Goal: Task Accomplishment & Management: Manage account settings

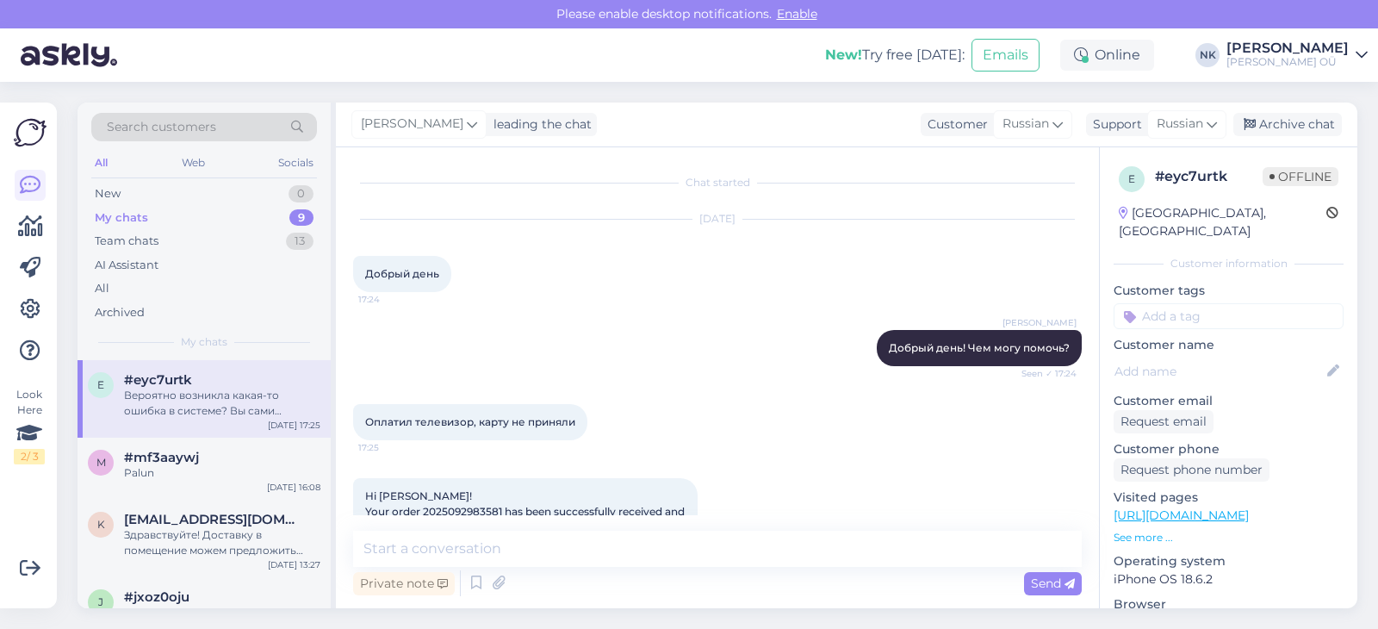
click at [236, 474] on div "Palun" at bounding box center [222, 472] width 196 height 15
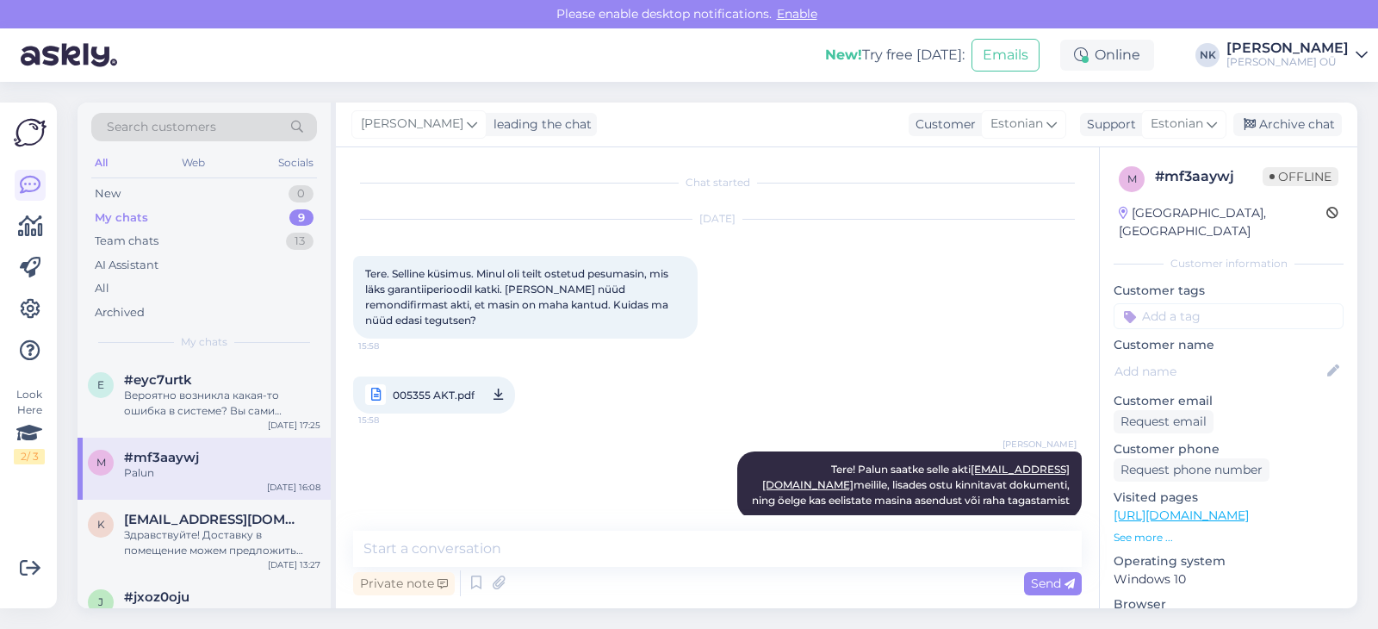
scroll to position [380, 0]
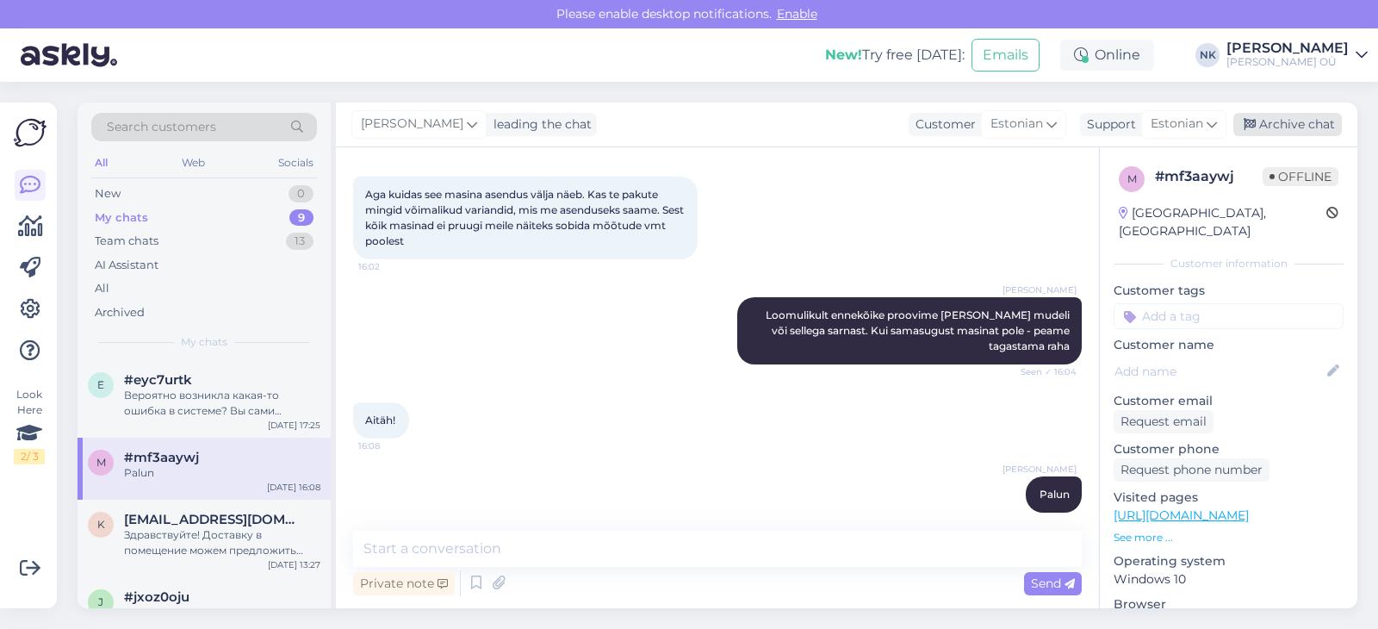
click at [1304, 125] on div "Archive chat" at bounding box center [1287, 124] width 108 height 23
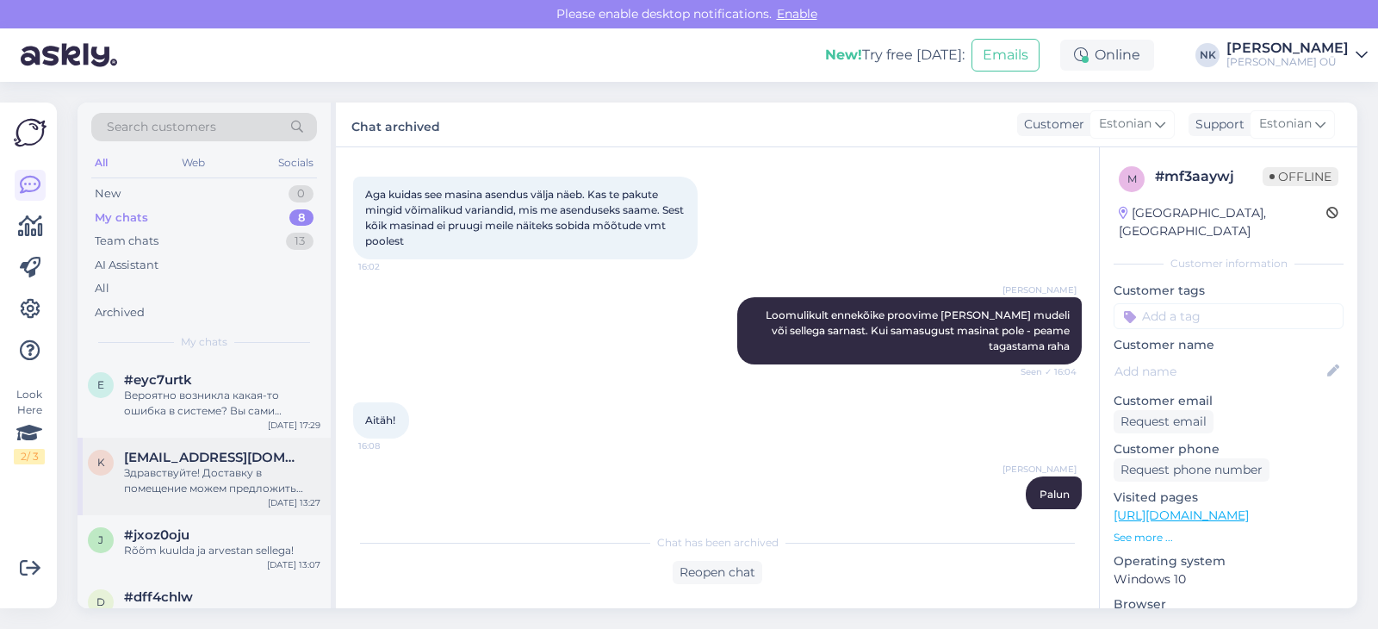
click at [250, 480] on div "Здравствуйте! Доставку в помещение можем предложить только в [GEOGRAPHIC_DATA] …" at bounding box center [222, 480] width 196 height 31
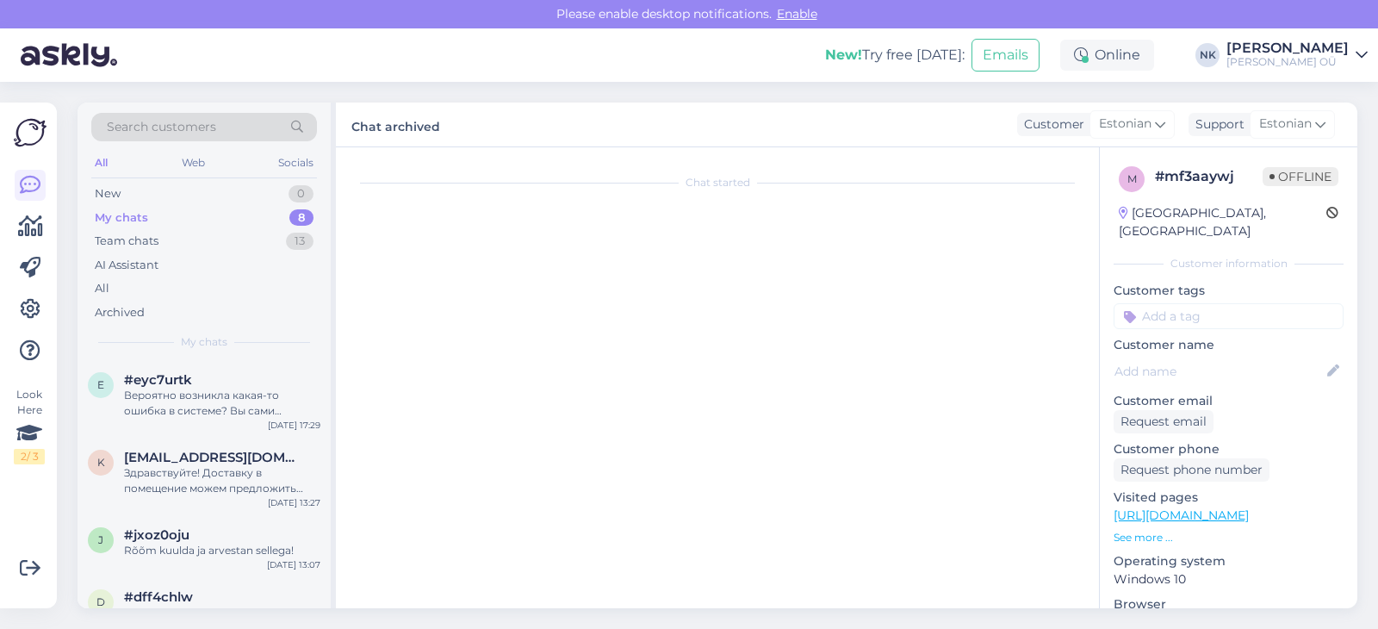
scroll to position [48, 0]
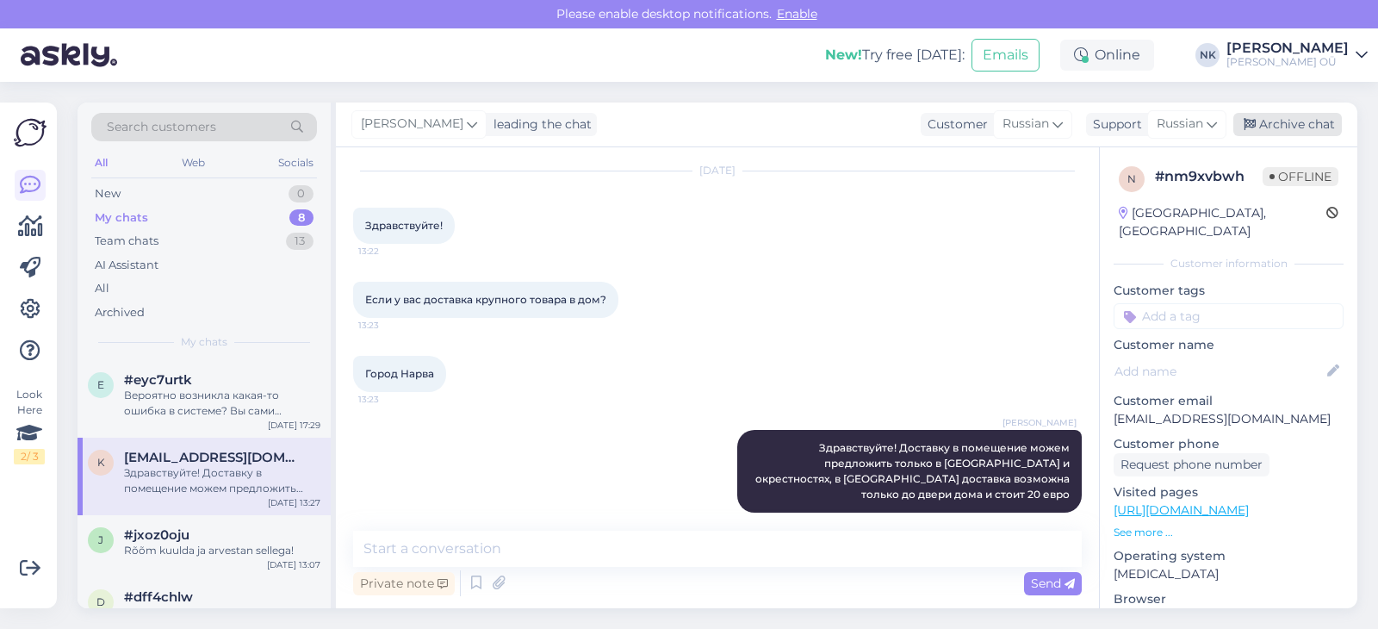
click at [1294, 122] on div "Archive chat" at bounding box center [1287, 124] width 108 height 23
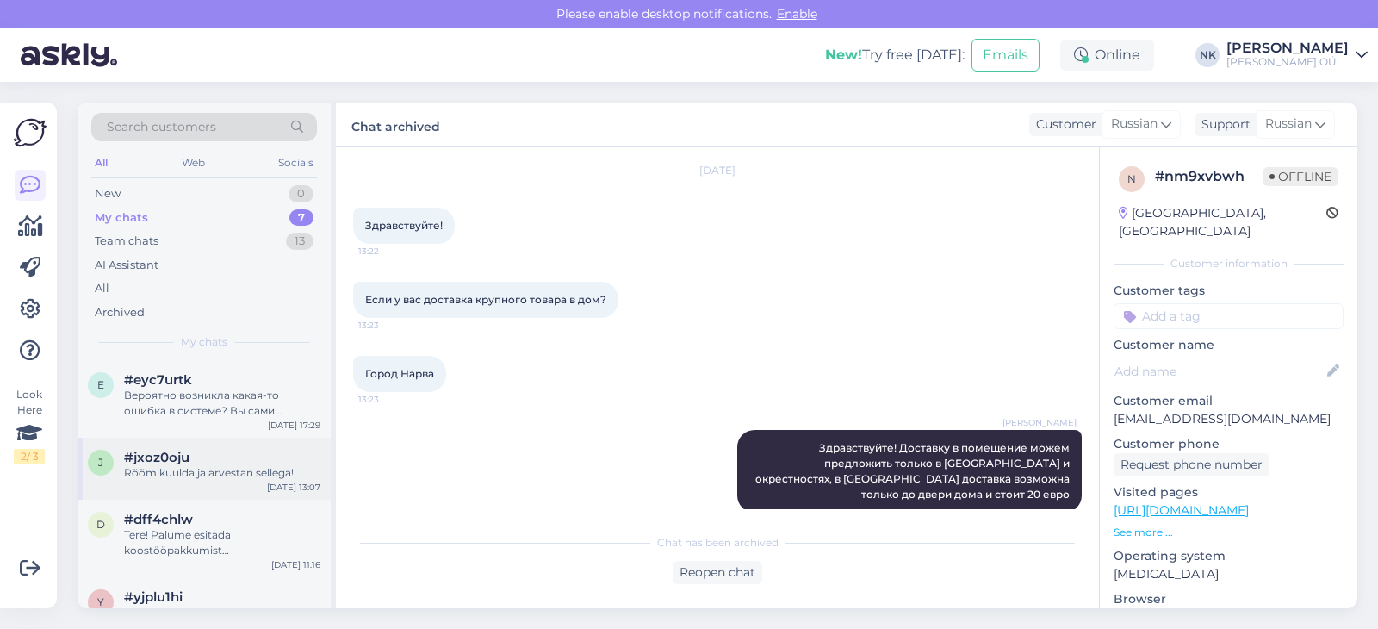
click at [220, 474] on div "Rõõm kuulda ja arvestan sellega!" at bounding box center [222, 472] width 196 height 15
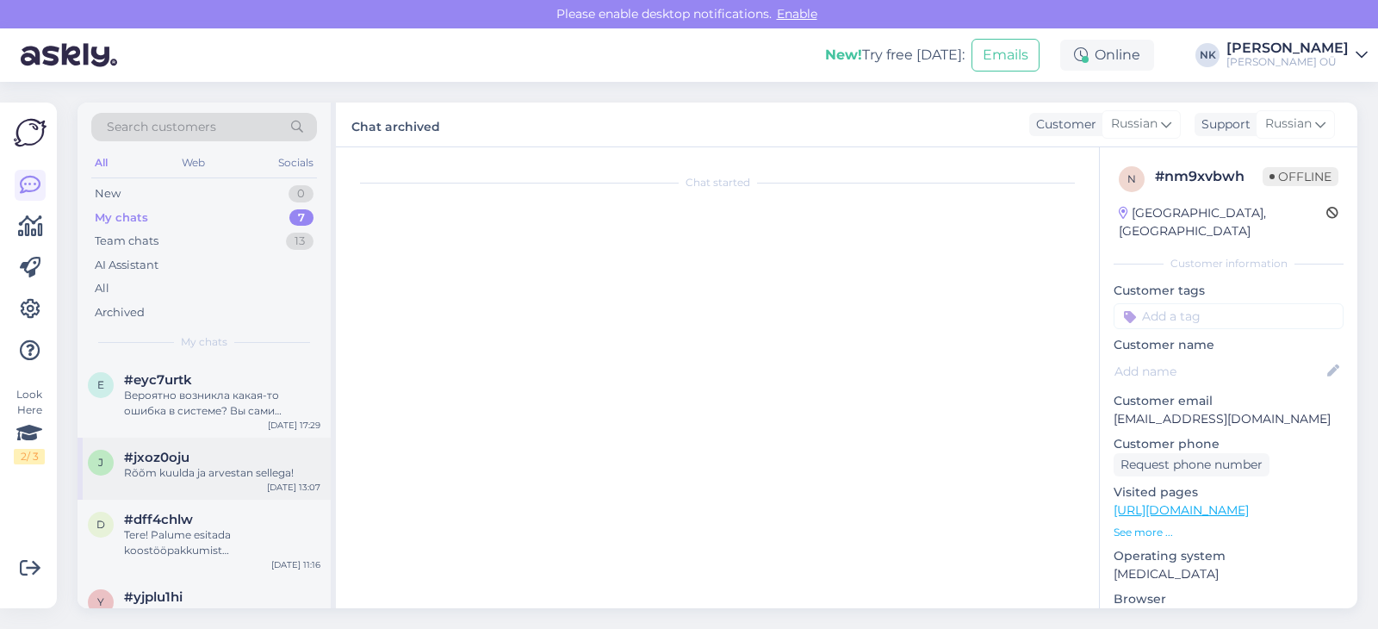
scroll to position [215, 0]
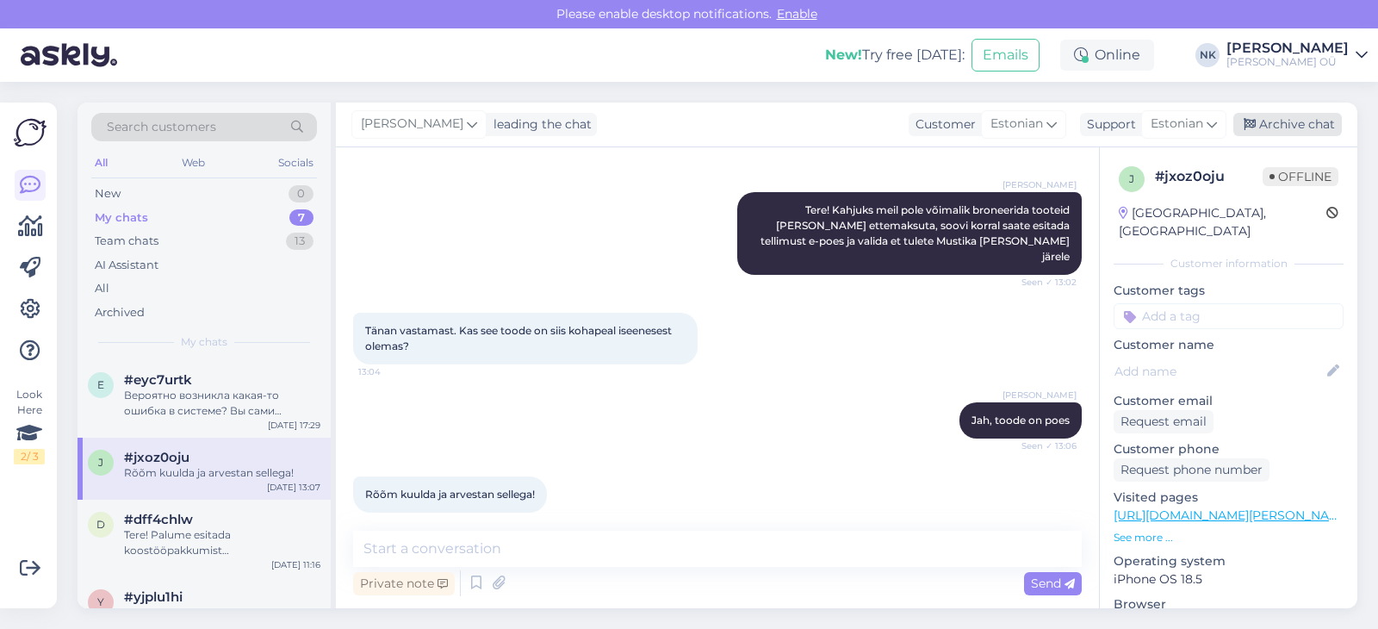
click at [1267, 119] on div "Archive chat" at bounding box center [1287, 124] width 108 height 23
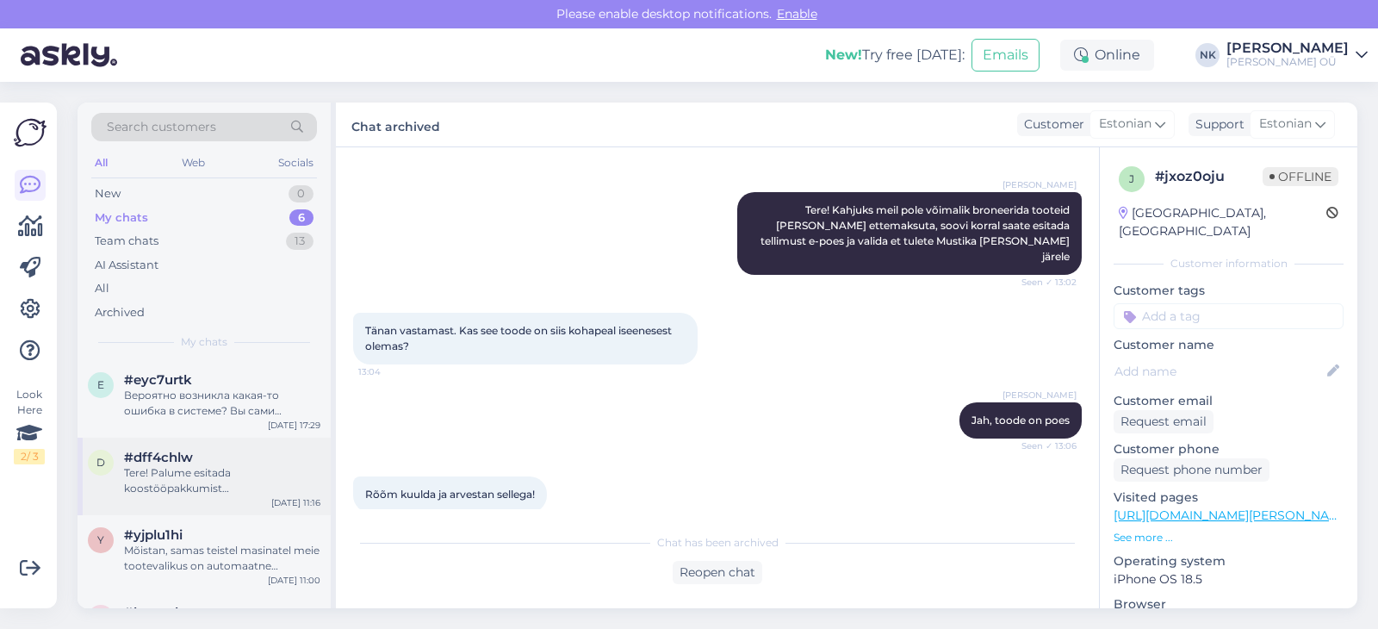
click at [233, 491] on div "Tere! Palume esitada koostööpakkumist [EMAIL_ADDRESS][DOMAIN_NAME] meilile" at bounding box center [222, 480] width 196 height 31
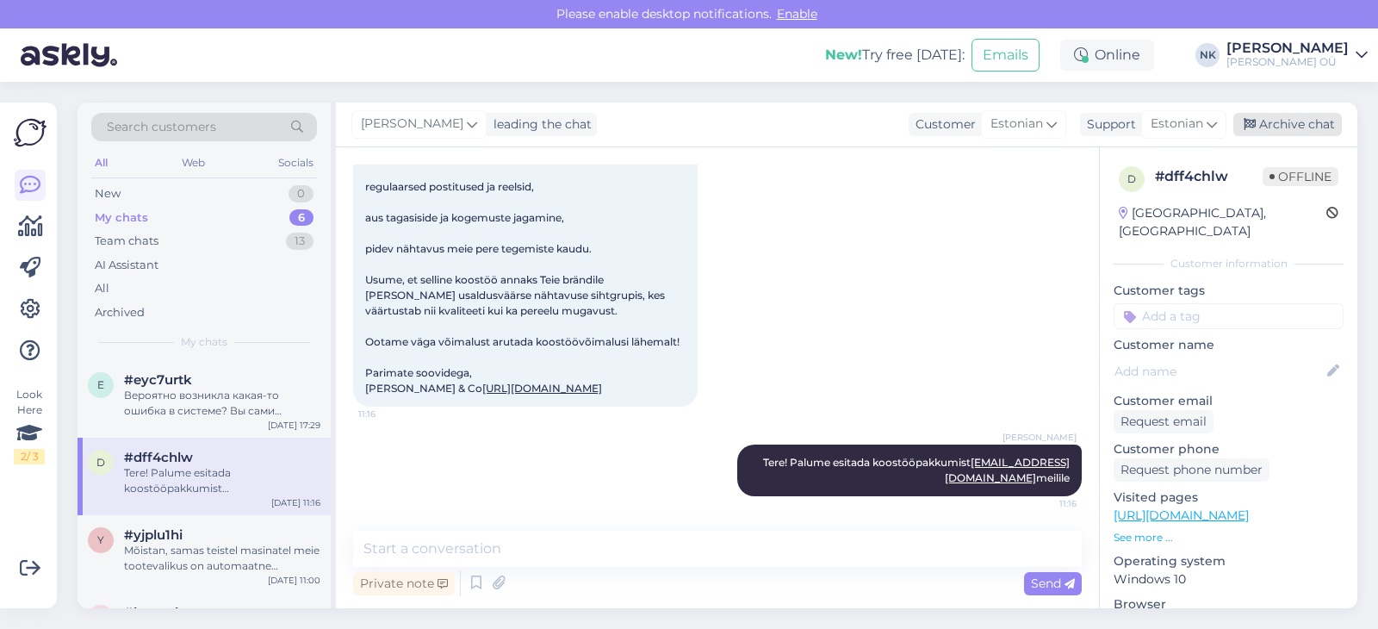
click at [1285, 123] on div "Archive chat" at bounding box center [1287, 124] width 108 height 23
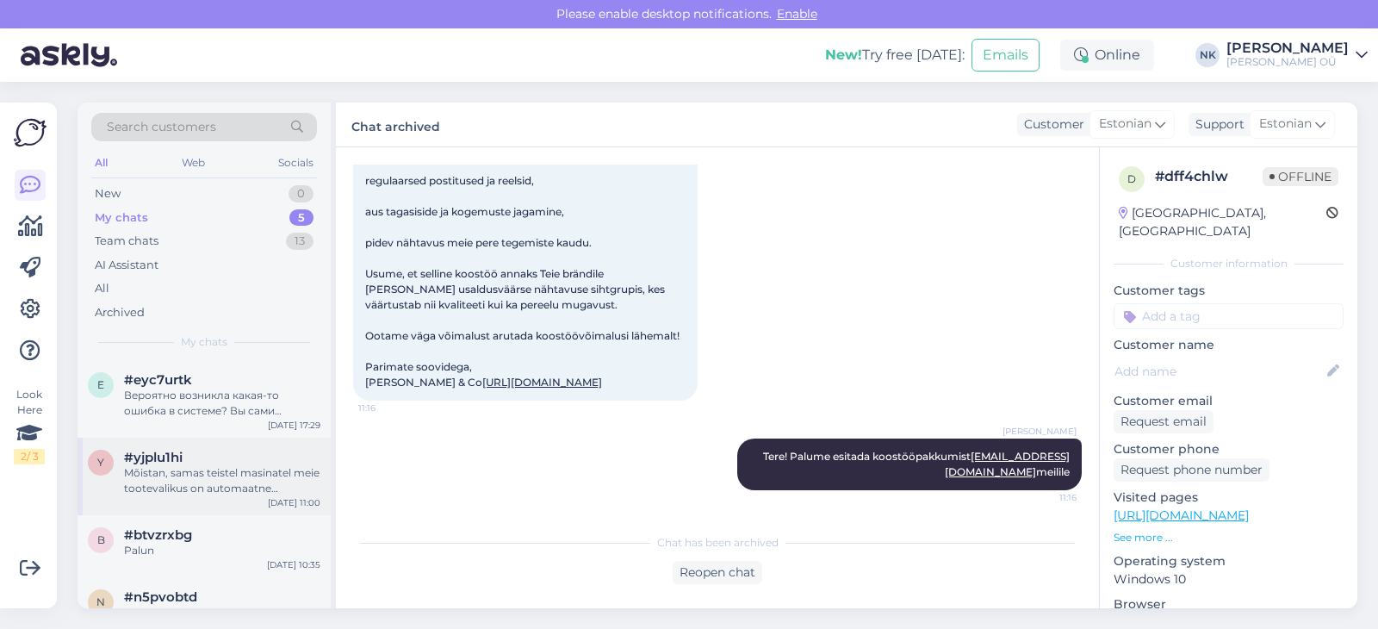
click at [252, 459] on div "#yjplu1hi" at bounding box center [222, 456] width 196 height 15
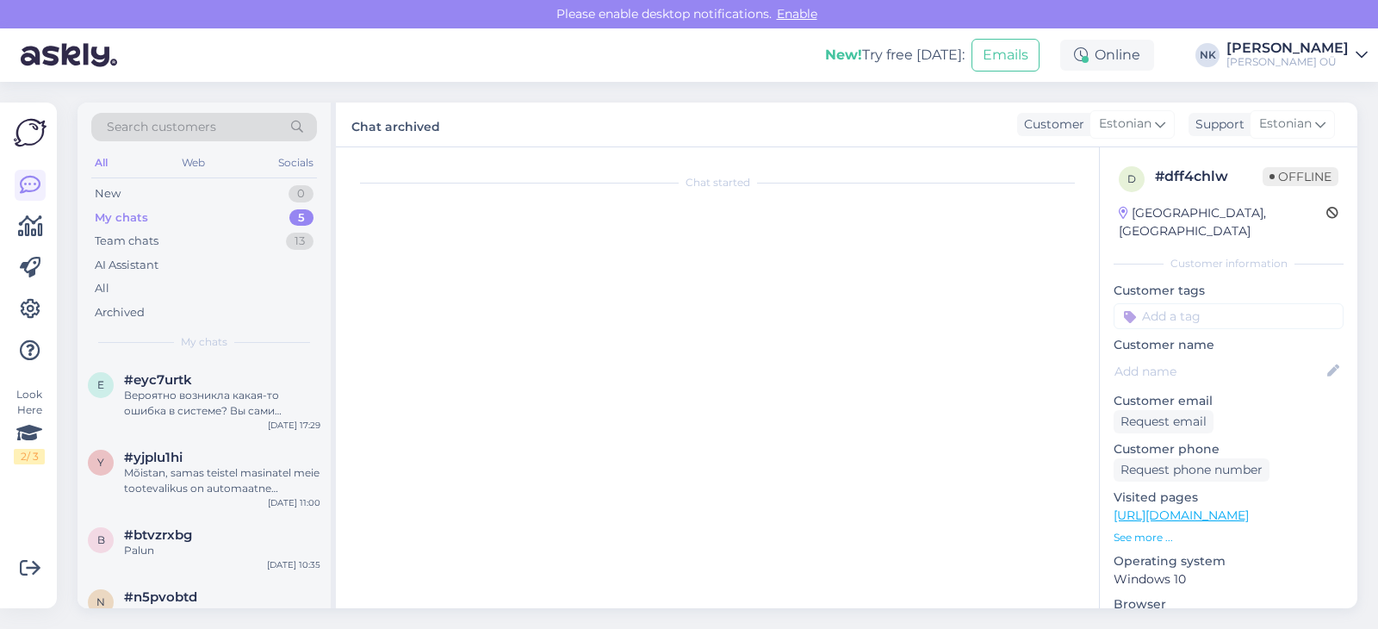
scroll to position [710, 0]
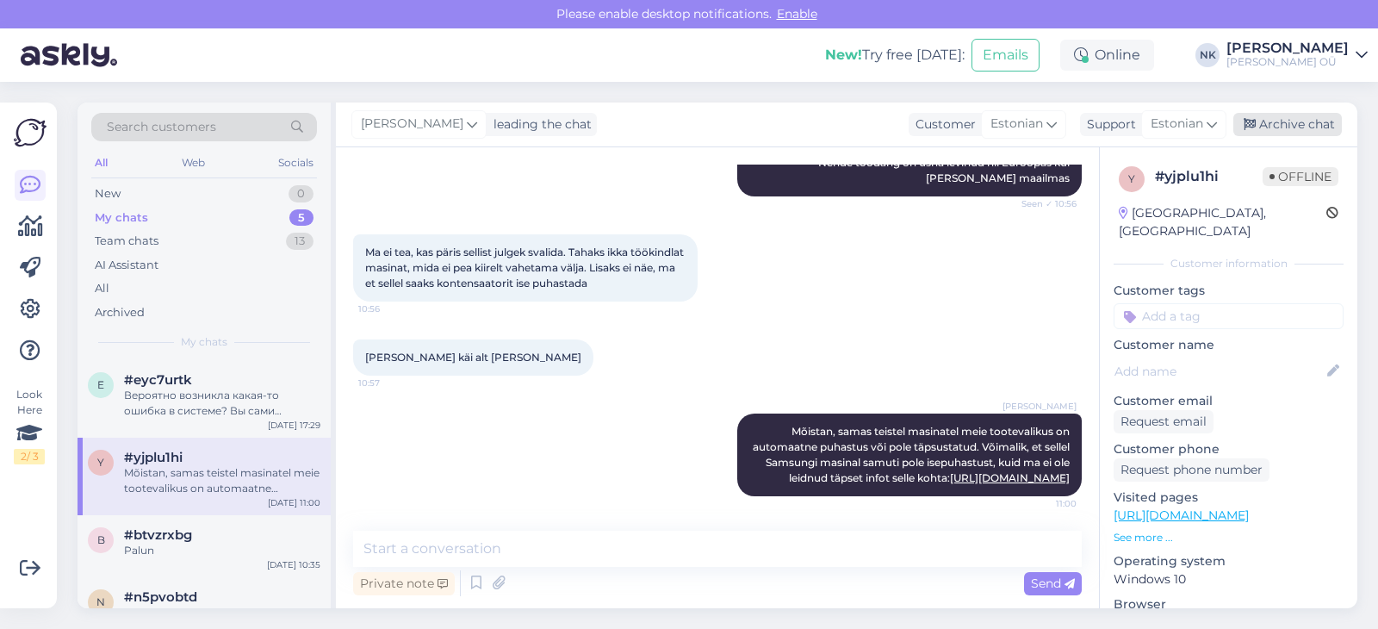
click at [1281, 122] on div "Archive chat" at bounding box center [1287, 124] width 108 height 23
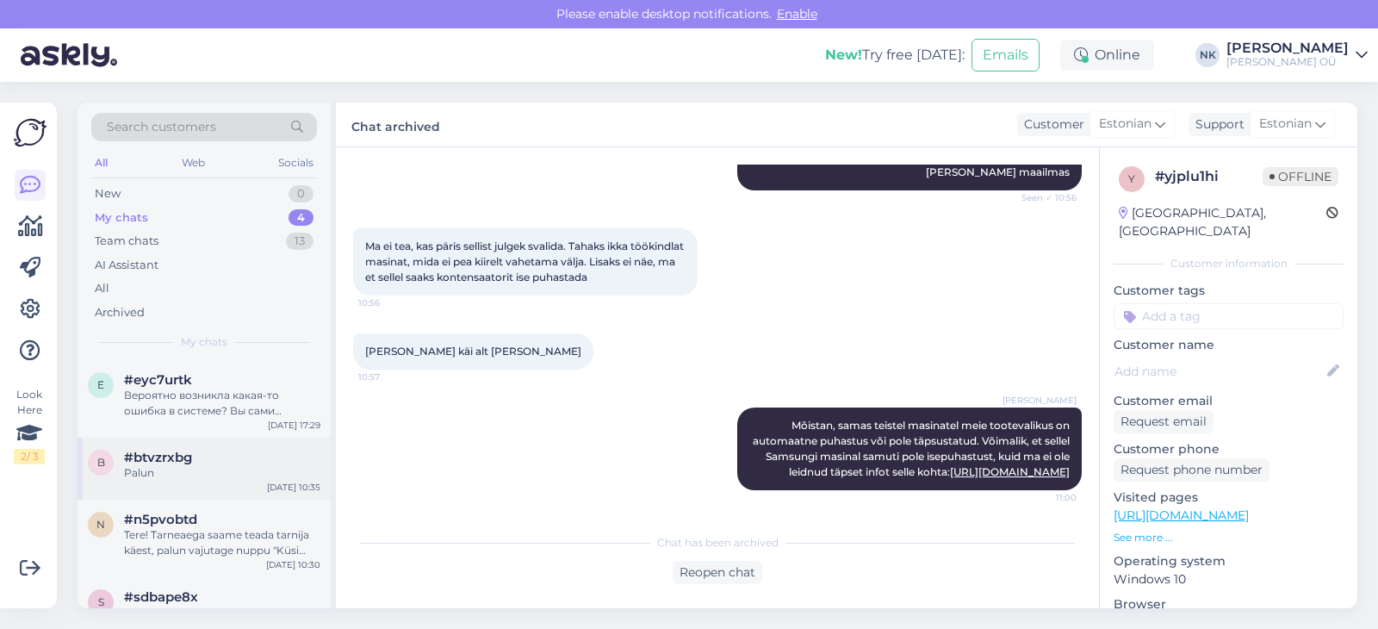
click at [123, 482] on div "b #btvzrxbg Palun [DATE] 10:35" at bounding box center [203, 468] width 253 height 62
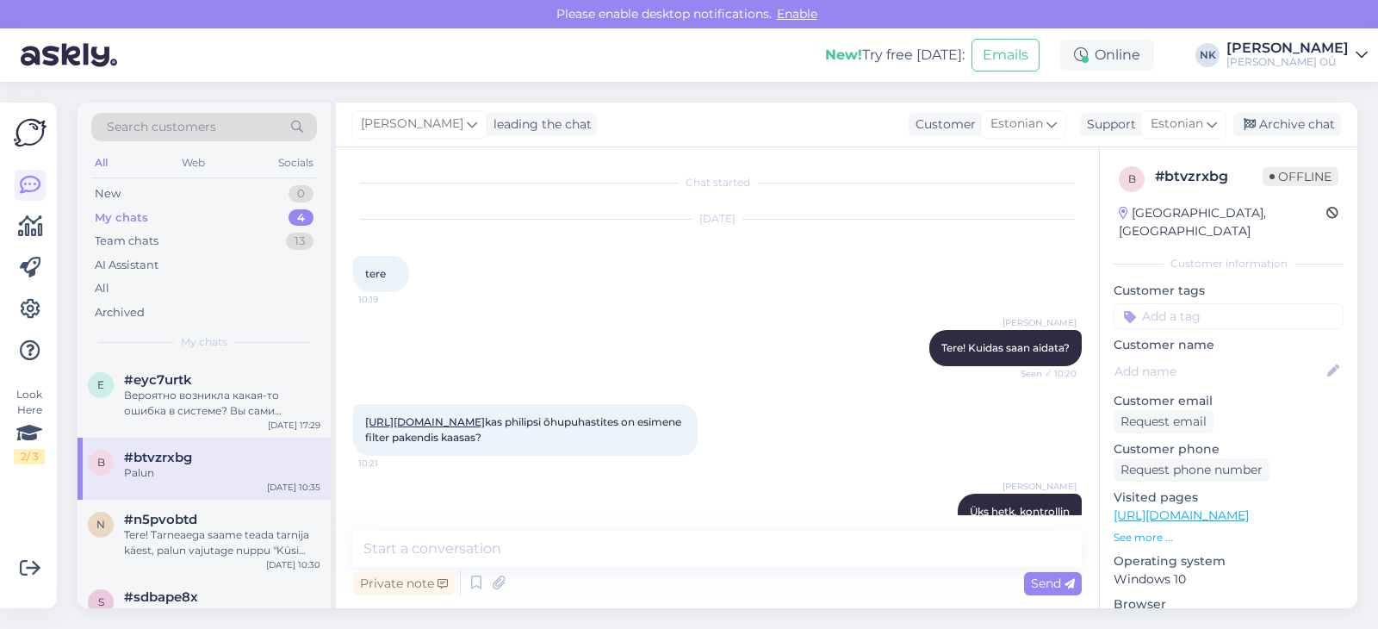
scroll to position [360, 0]
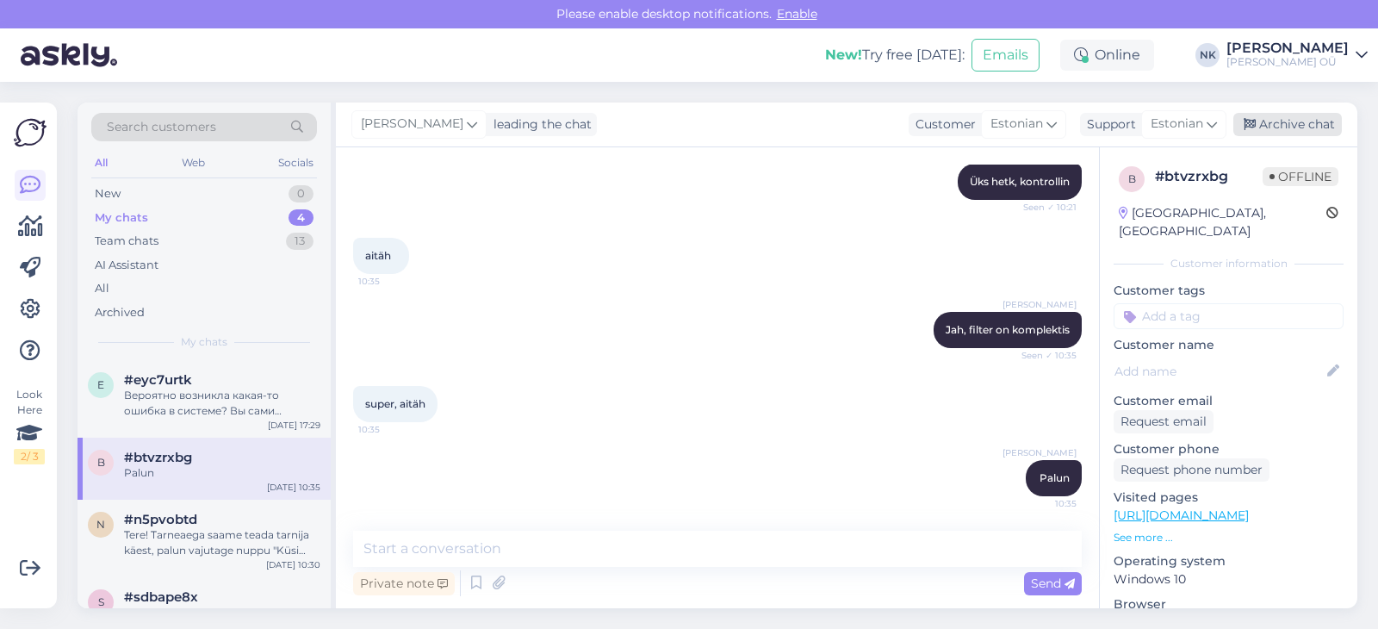
click at [1327, 133] on div "Archive chat" at bounding box center [1287, 124] width 108 height 23
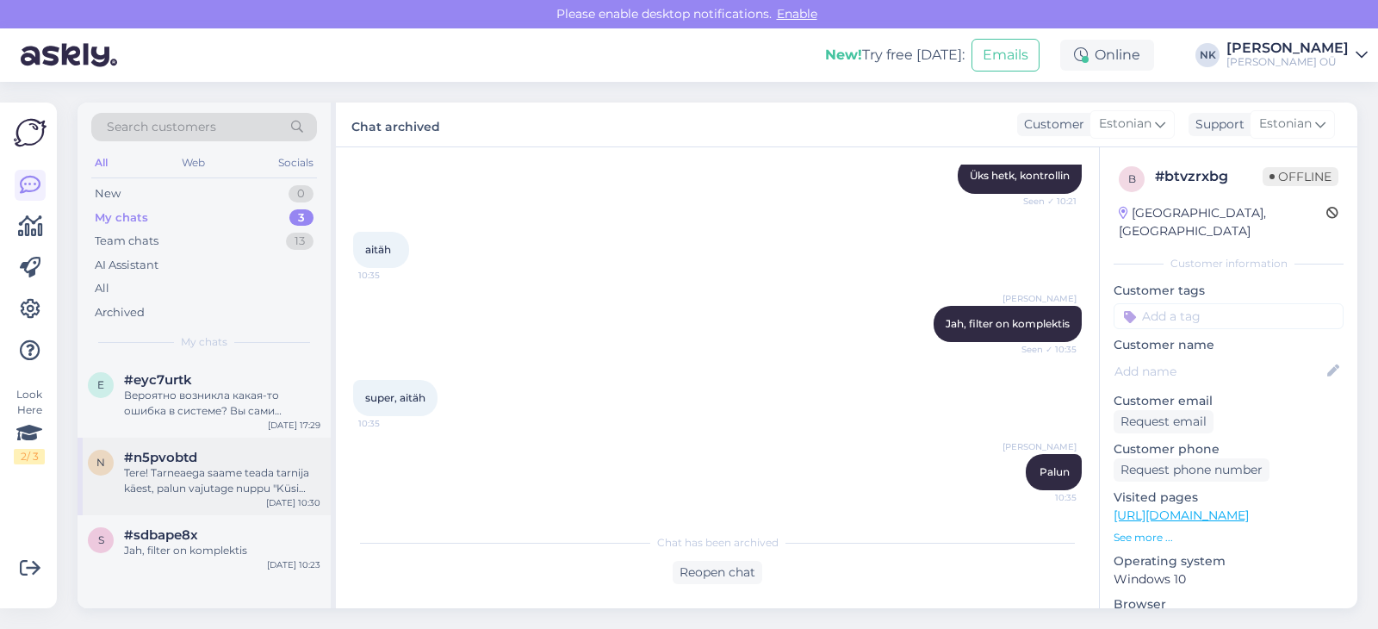
click at [209, 498] on div "n #n5pvobtd Tere! Tarneaega saame teada tarnija käest, palun vajutage nuppu "Kü…" at bounding box center [203, 475] width 253 height 77
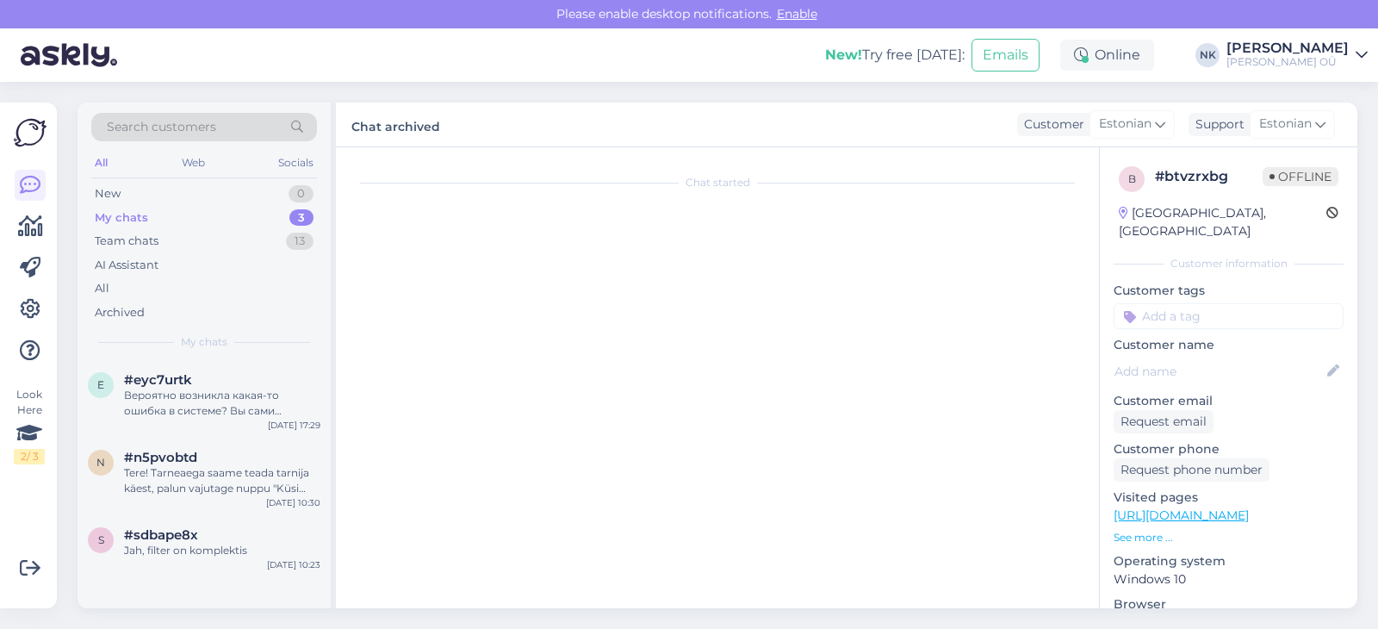
scroll to position [0, 0]
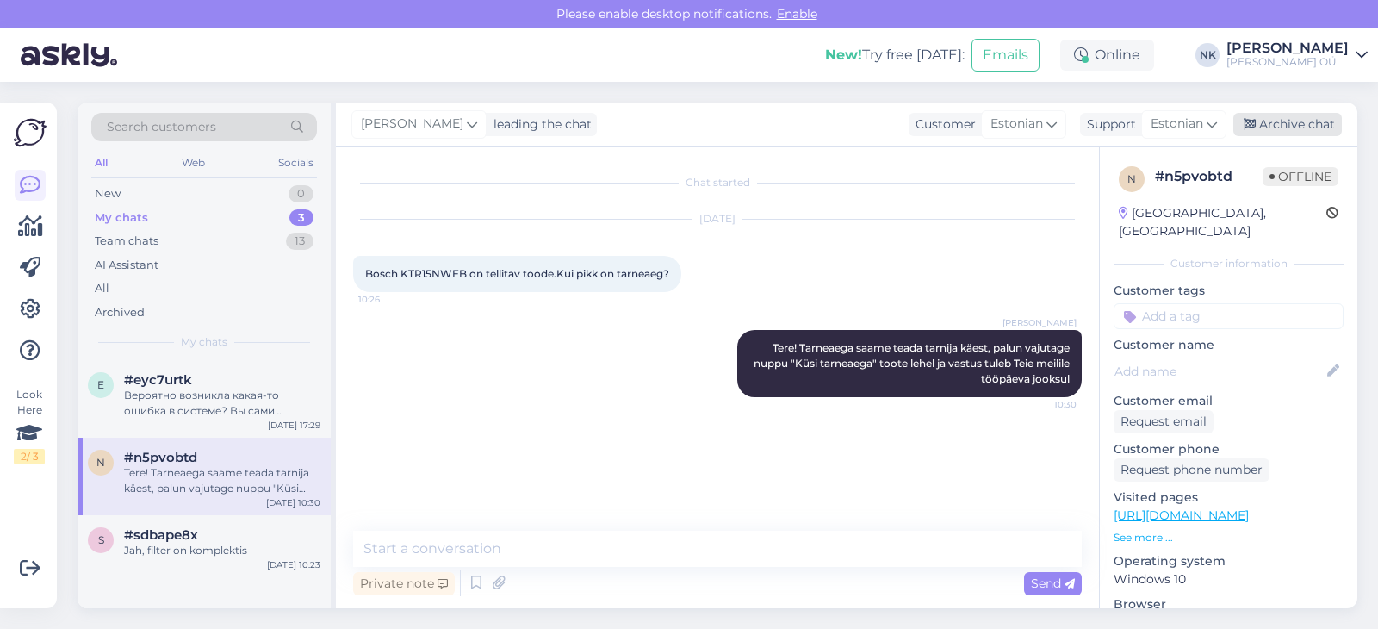
click at [1295, 115] on div "Archive chat" at bounding box center [1287, 124] width 108 height 23
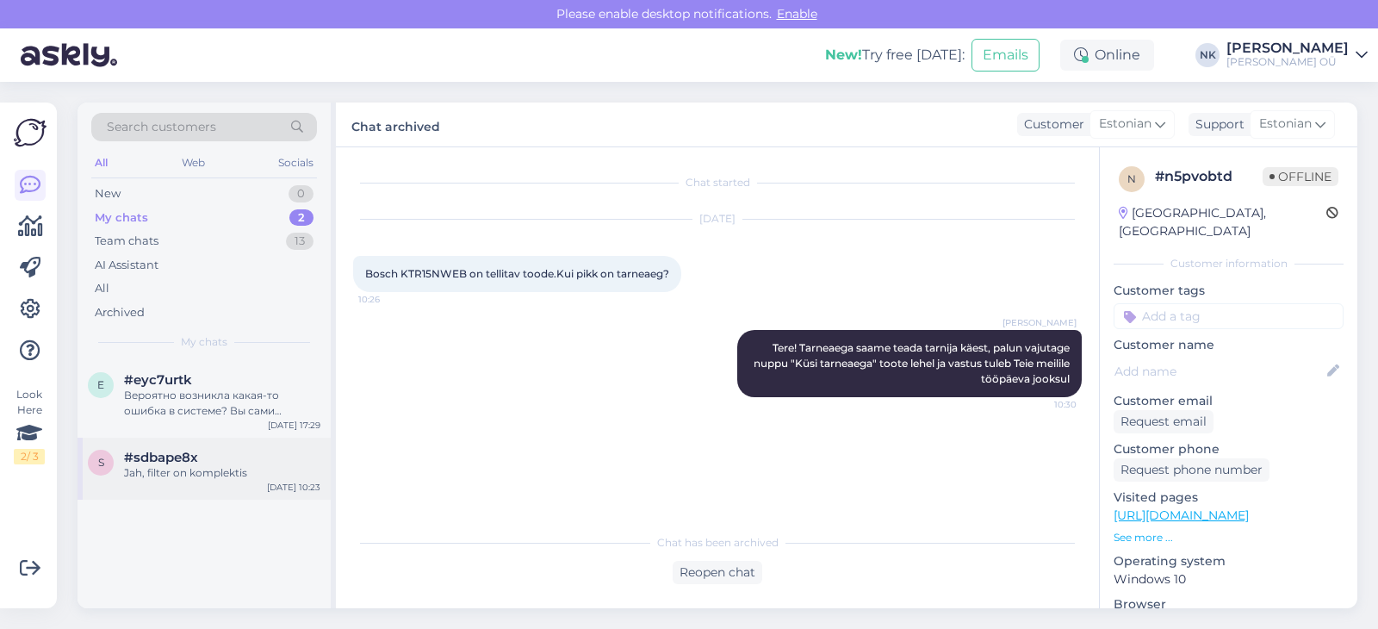
click at [253, 480] on div "s #sdbape8x Jah, filter on komplektis [DATE] 10:23" at bounding box center [203, 468] width 253 height 62
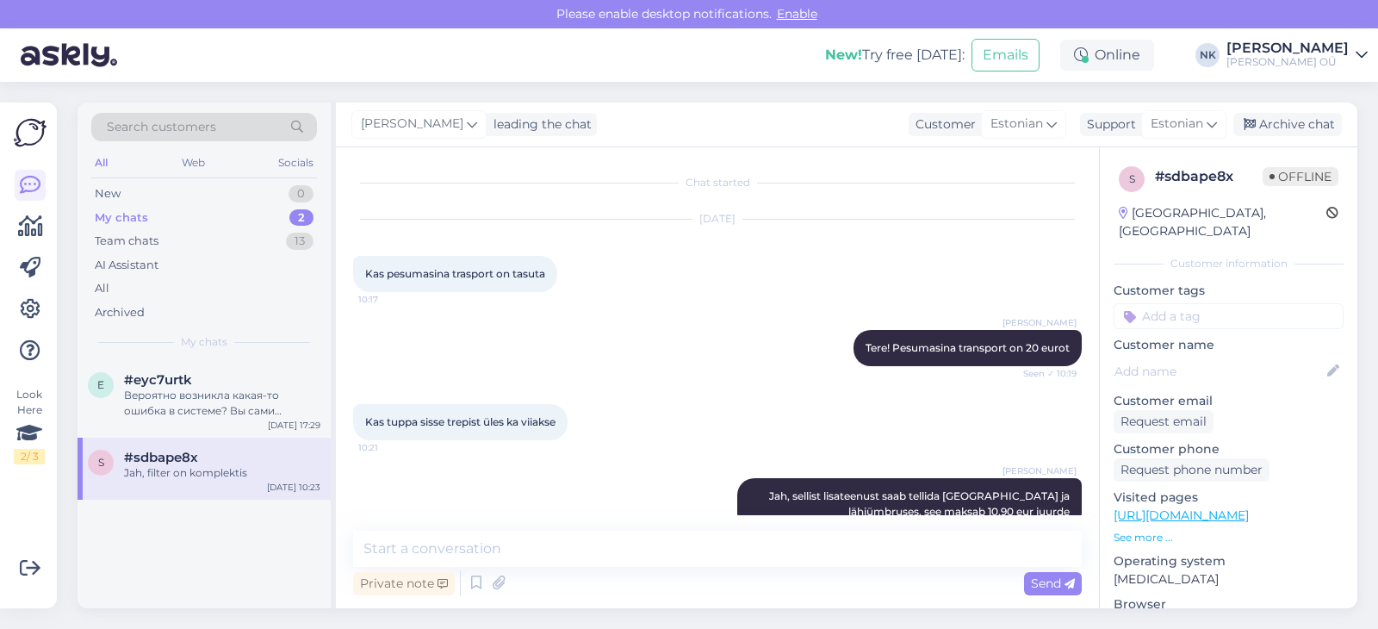
scroll to position [108, 0]
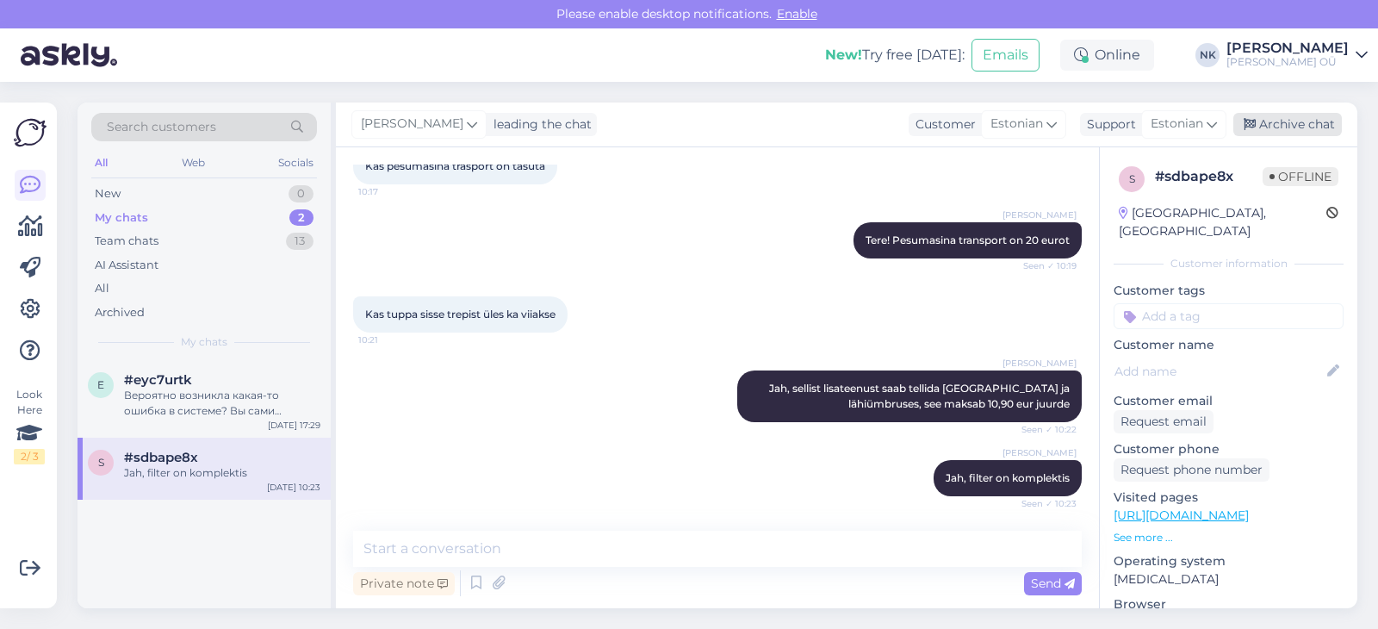
click at [1319, 131] on div "Archive chat" at bounding box center [1287, 124] width 108 height 23
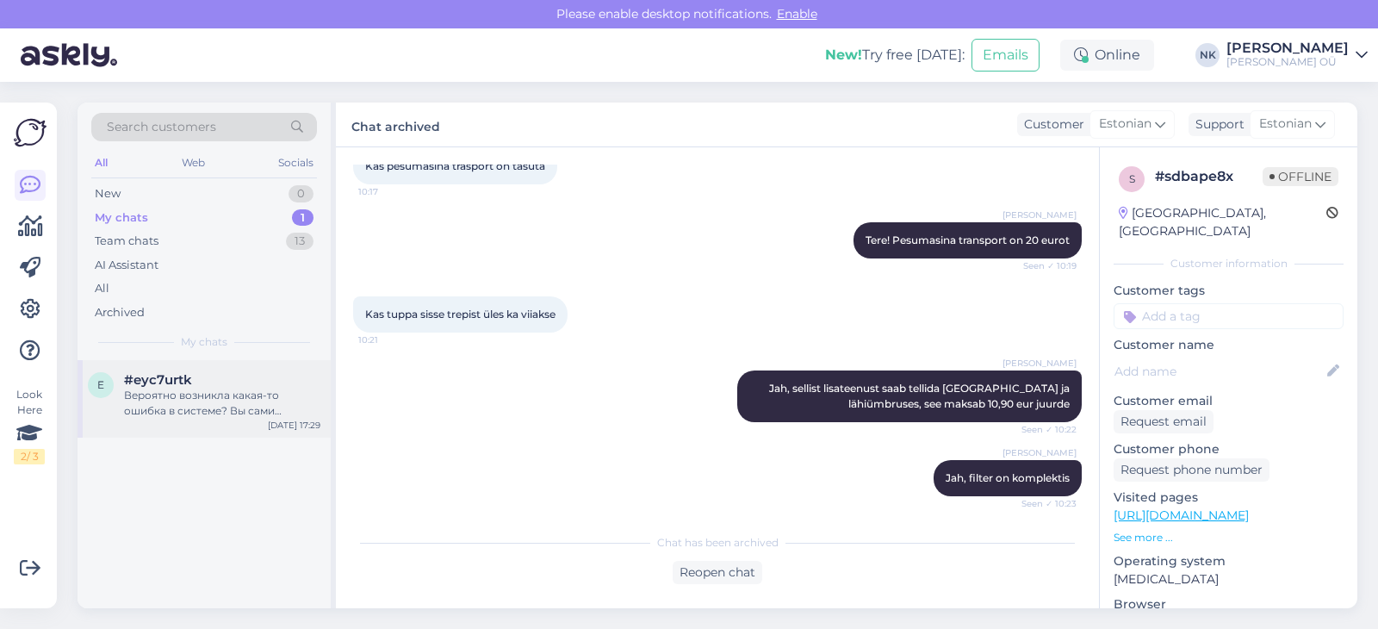
click at [160, 403] on div "Вероятно возникла какая-то ошибка в системе? Вы сами сказали, что карту не прин…" at bounding box center [222, 402] width 196 height 31
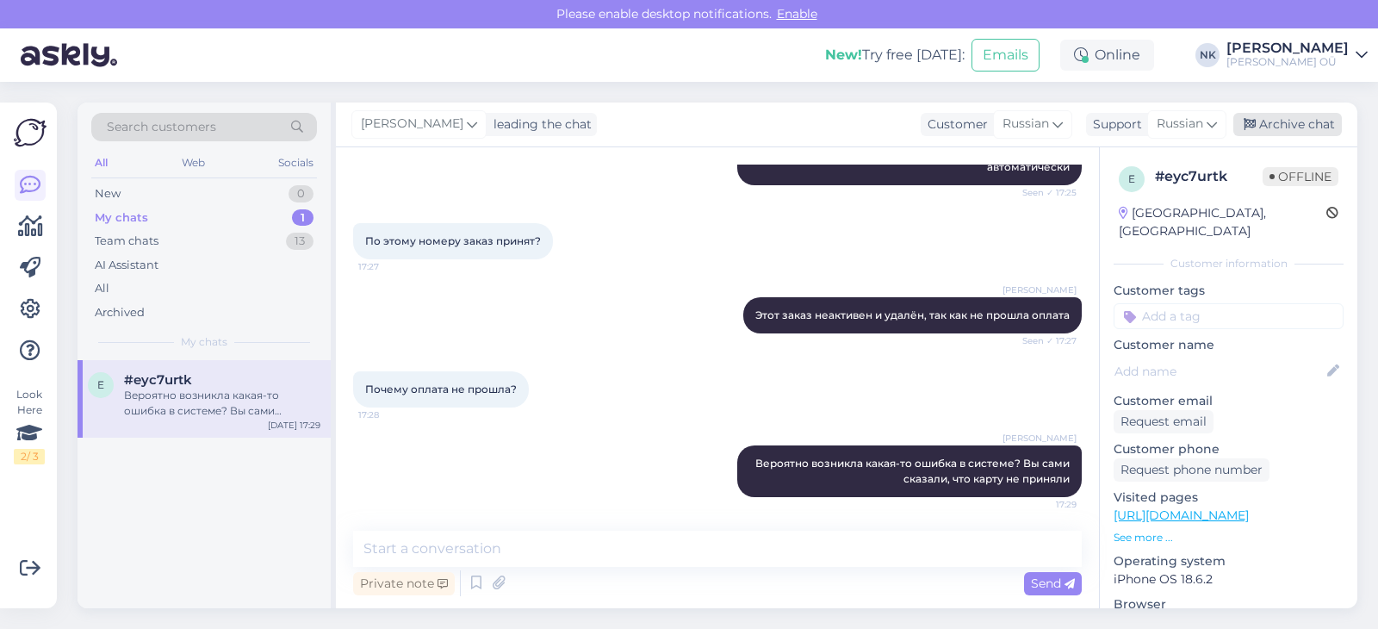
click at [1298, 121] on div "Archive chat" at bounding box center [1287, 124] width 108 height 23
